Goal: Information Seeking & Learning: Learn about a topic

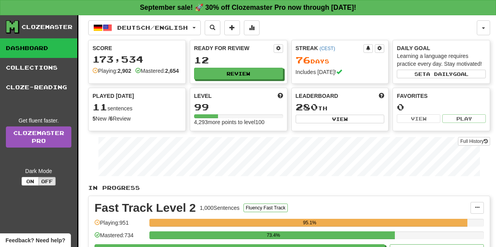
scroll to position [39, 0]
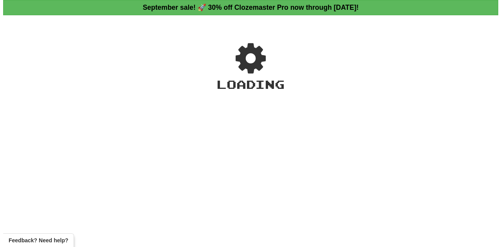
scroll to position [39, 0]
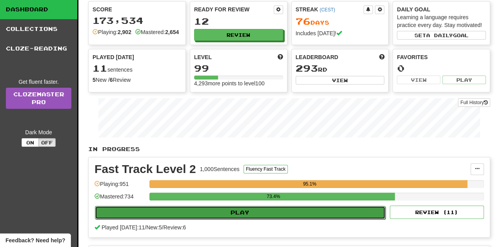
click at [261, 215] on button "Play" at bounding box center [240, 212] width 290 height 13
select select "**"
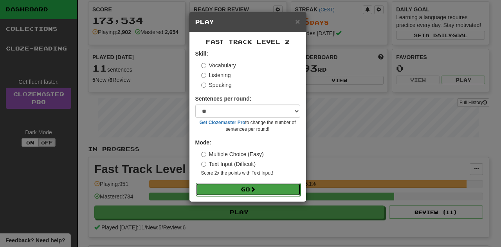
click at [267, 188] on button "Go" at bounding box center [248, 189] width 105 height 13
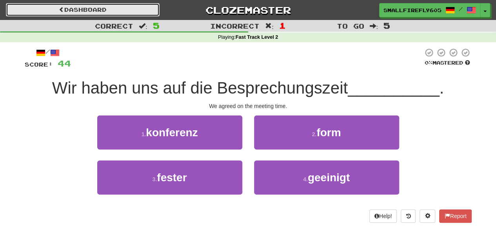
click at [84, 9] on link "Dashboard" at bounding box center [83, 9] width 154 height 13
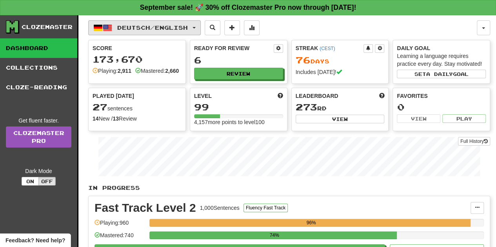
click at [165, 33] on button "Deutsch / English" at bounding box center [144, 27] width 112 height 15
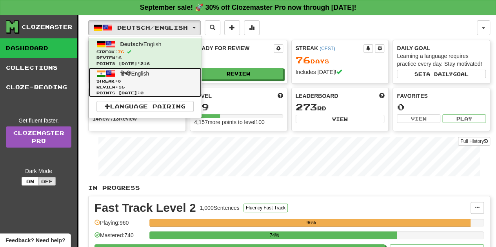
click at [147, 82] on span "Streak: 0" at bounding box center [144, 81] width 97 height 6
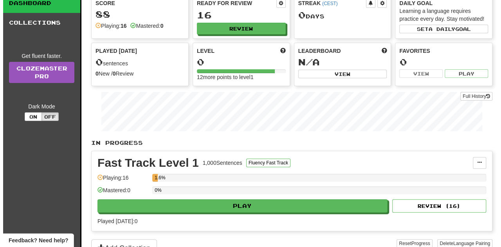
scroll to position [48, 0]
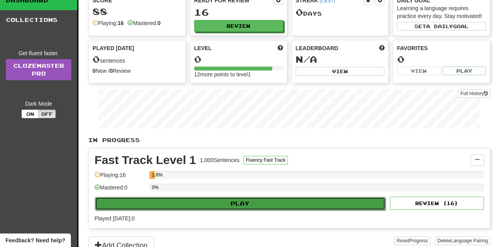
click at [207, 198] on button "Play" at bounding box center [240, 203] width 290 height 13
select select "**"
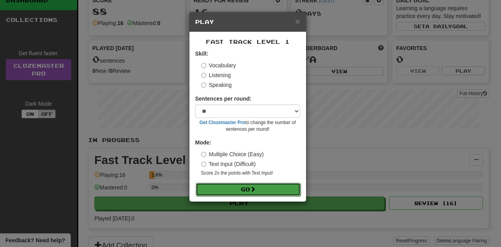
click at [227, 188] on button "Go" at bounding box center [248, 189] width 105 height 13
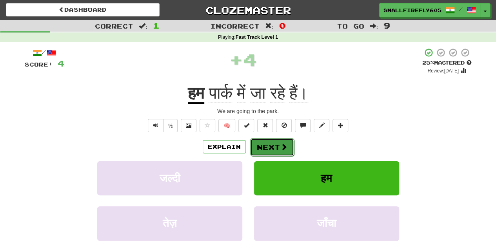
click at [272, 145] on button "Next" at bounding box center [272, 147] width 44 height 18
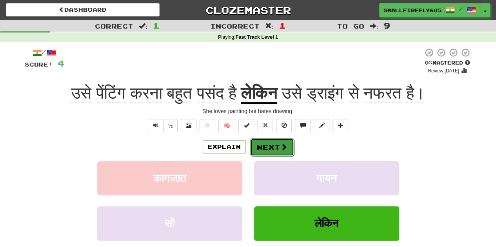
click at [272, 145] on button "Next" at bounding box center [272, 147] width 44 height 18
